Goal: Task Accomplishment & Management: Use online tool/utility

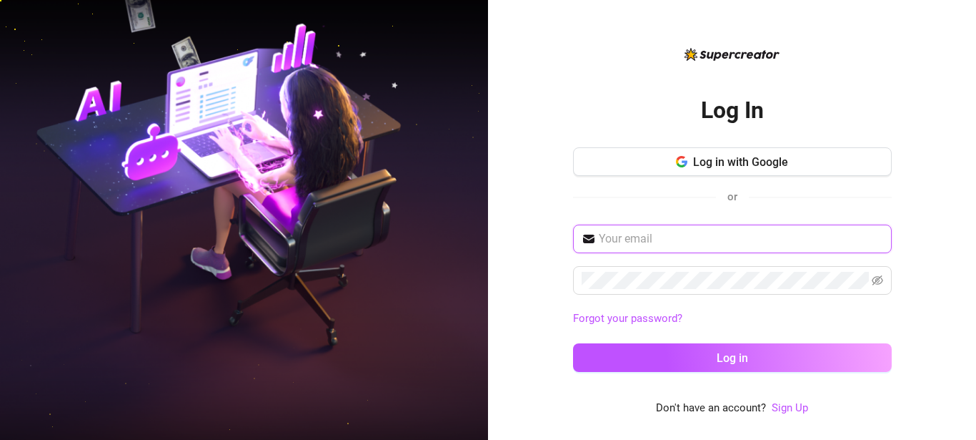
click at [647, 239] on input "text" at bounding box center [741, 238] width 284 height 17
paste input "keepsassyph@gmail.com"
type input "keepsassyph@gmail.com"
click at [557, 282] on div "Log In Log in with Google or keepsassyph@gmail.com Forgot your password? Log in…" at bounding box center [732, 220] width 488 height 440
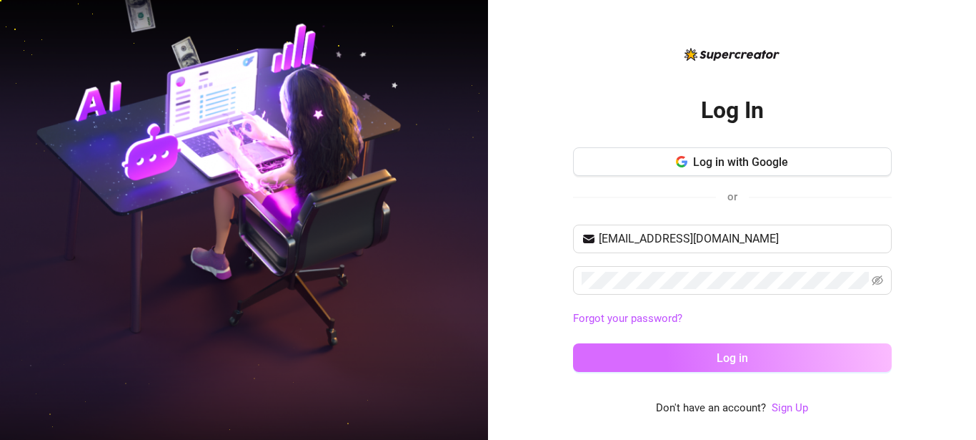
click at [705, 354] on button "Log in" at bounding box center [732, 357] width 319 height 29
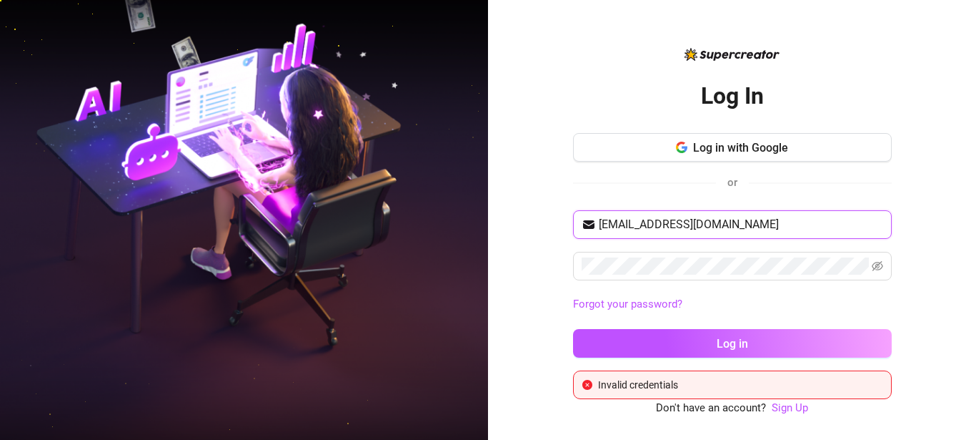
click at [669, 222] on input "keepsassyph@gmail.com" at bounding box center [741, 224] width 284 height 17
drag, startPoint x: 738, startPoint y: 224, endPoint x: 644, endPoint y: 224, distance: 94.3
click at [644, 224] on input "keepsassyph@gmail.com" at bounding box center [741, 224] width 284 height 17
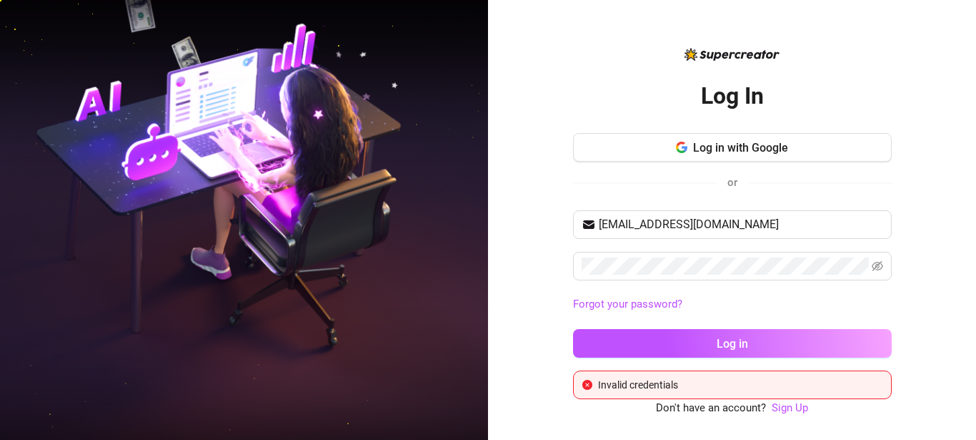
click at [772, 199] on div "Log in with Google or" at bounding box center [732, 168] width 319 height 70
drag, startPoint x: 759, startPoint y: 219, endPoint x: 576, endPoint y: 218, distance: 183.0
click at [599, 218] on input "keepsassyph@gmail.com" at bounding box center [741, 224] width 284 height 17
click at [540, 255] on div "Log In Log in with Google or keepsassyph@gmail.com Forgot your password? Log in…" at bounding box center [732, 220] width 488 height 440
click at [879, 269] on icon "eye-invisible" at bounding box center [877, 266] width 11 height 10
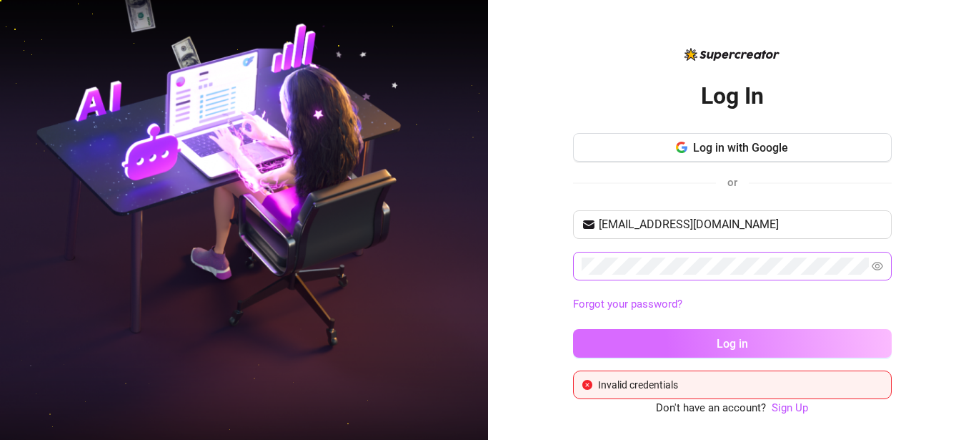
click at [745, 344] on span "Log in" at bounding box center [732, 344] width 31 height 14
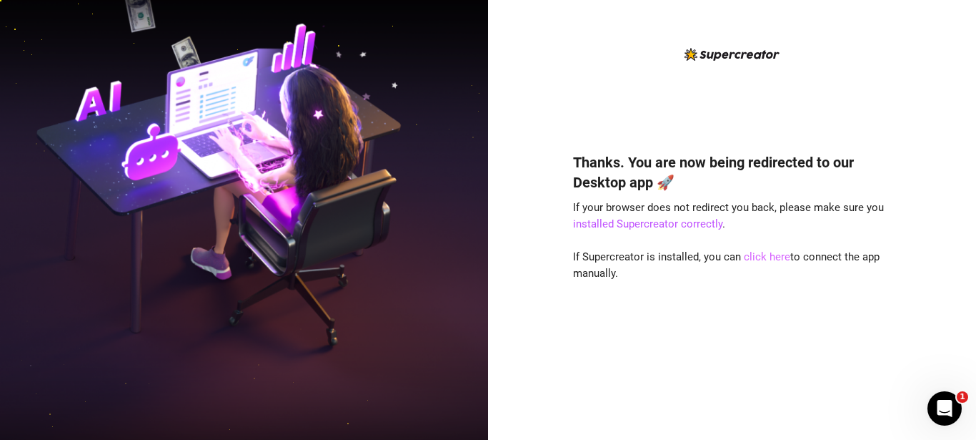
click at [763, 258] on link "click here" at bounding box center [767, 256] width 46 height 13
click at [763, 257] on link "click here" at bounding box center [767, 256] width 46 height 13
click at [758, 259] on link "click here" at bounding box center [767, 256] width 46 height 13
click at [760, 257] on link "click here" at bounding box center [767, 256] width 46 height 13
click at [673, 34] on div "Thanks. You are now being redirected to our Desktop app 🚀 If your browser does …" at bounding box center [732, 220] width 488 height 440
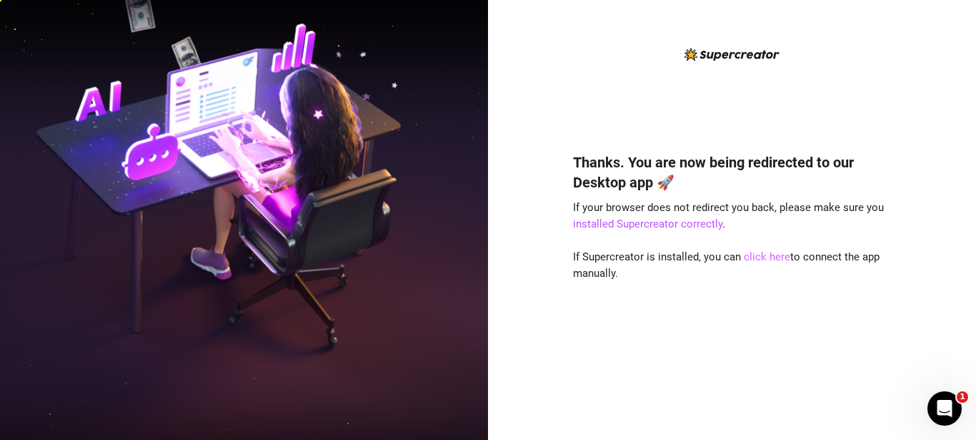
click at [760, 257] on link "click here" at bounding box center [767, 256] width 46 height 13
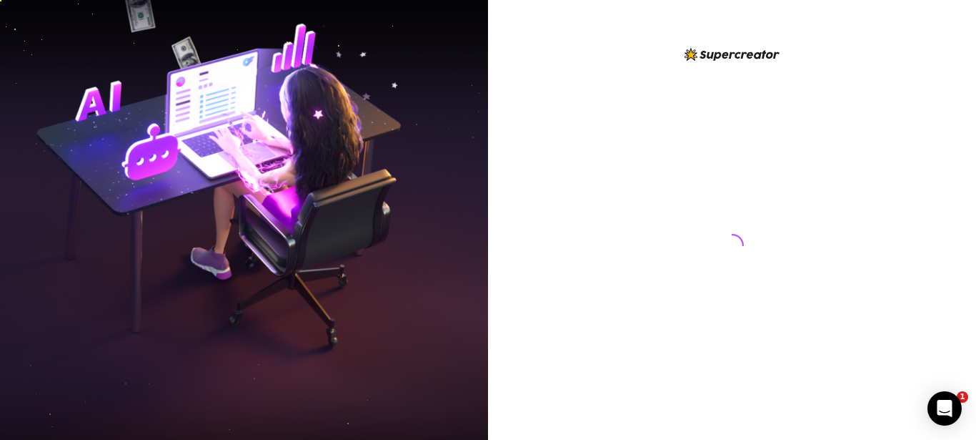
click at [691, 165] on div at bounding box center [732, 231] width 319 height 371
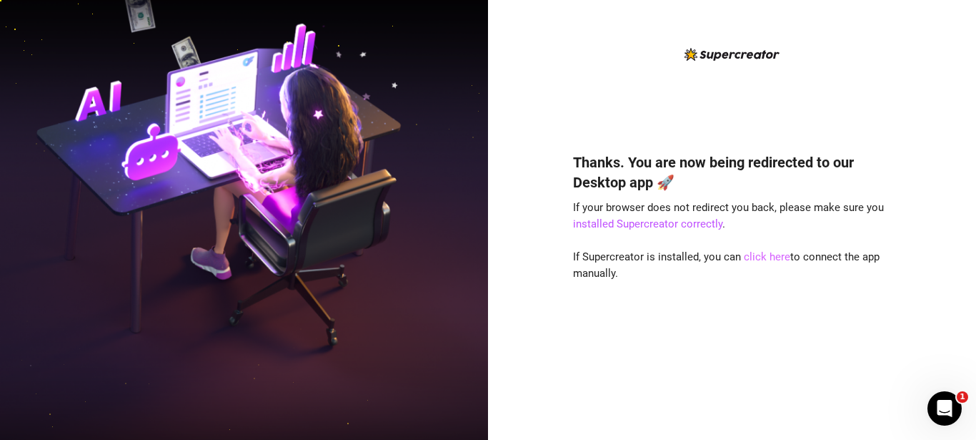
click at [763, 258] on link "click here" at bounding box center [767, 256] width 46 height 13
